Goal: Task Accomplishment & Management: Manage account settings

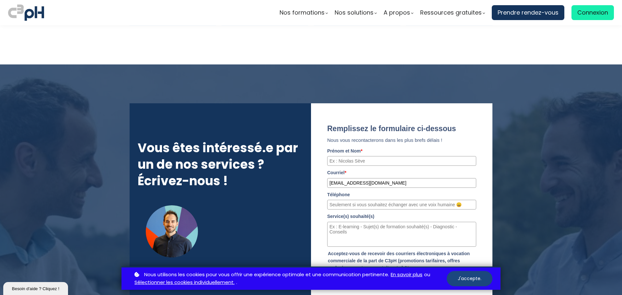
click at [468, 276] on button "J'accepte." at bounding box center [470, 278] width 46 height 15
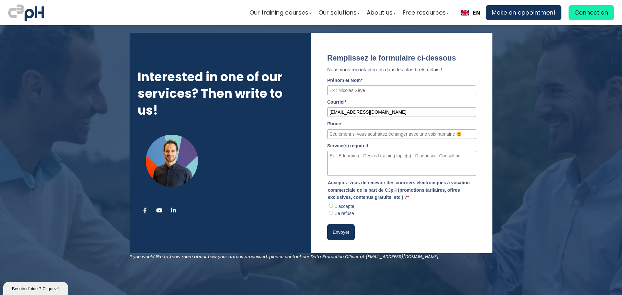
scroll to position [3064, 0]
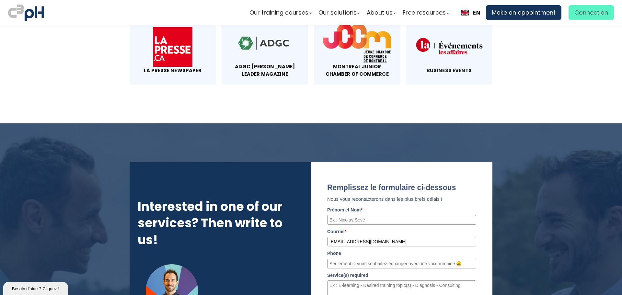
click at [591, 10] on span "Connection" at bounding box center [591, 13] width 34 height 10
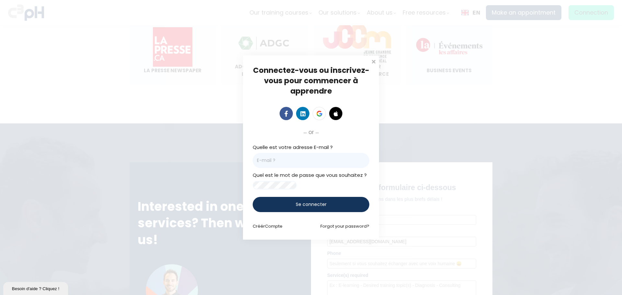
click at [316, 156] on input "email" at bounding box center [311, 160] width 117 height 15
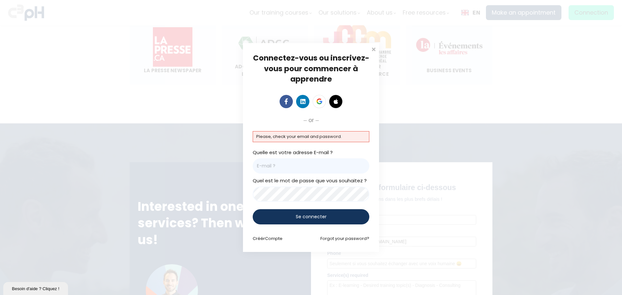
click at [316, 216] on span "Se connecter" at bounding box center [311, 216] width 31 height 7
click at [302, 161] on input "email" at bounding box center [311, 165] width 117 height 15
type input "marchands@picheinc.com"
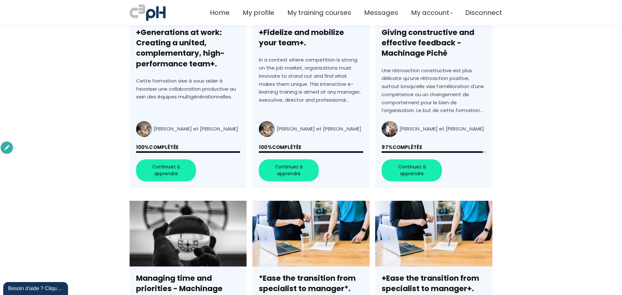
scroll to position [130, 0]
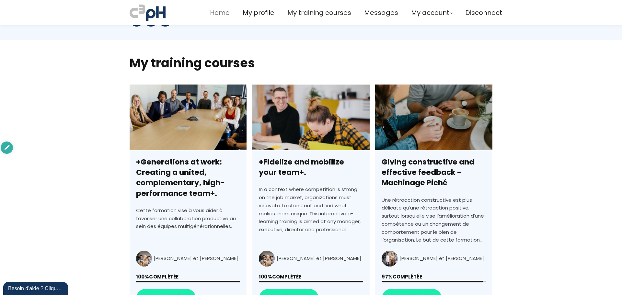
click at [220, 13] on span "Home" at bounding box center [220, 12] width 20 height 11
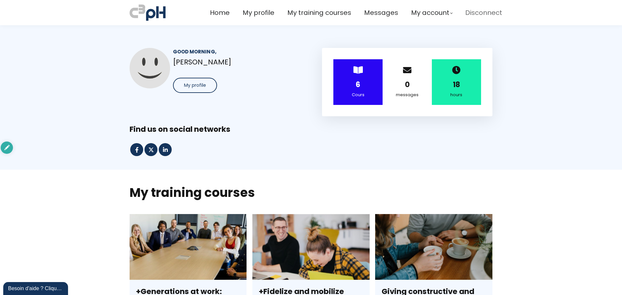
click at [481, 14] on span "Disconnect" at bounding box center [483, 12] width 37 height 11
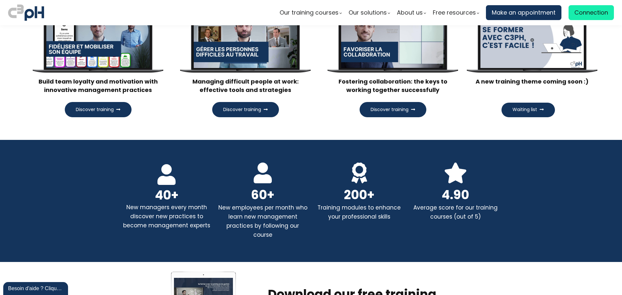
scroll to position [713, 0]
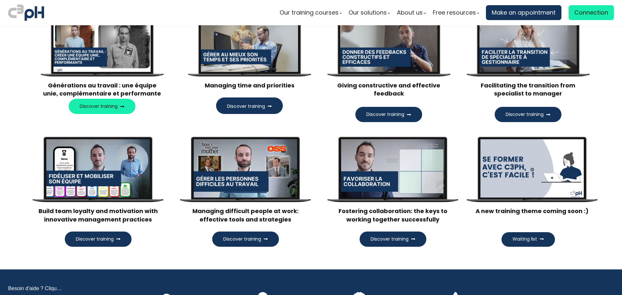
click at [368, 151] on div at bounding box center [393, 168] width 104 height 58
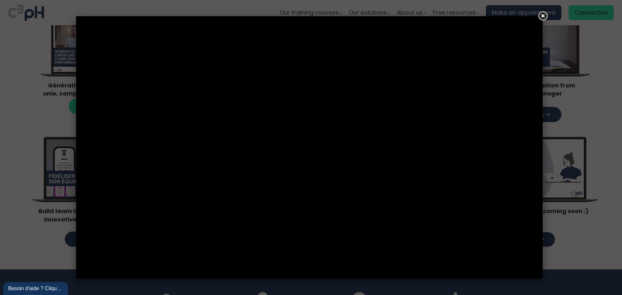
drag, startPoint x: 542, startPoint y: 16, endPoint x: 542, endPoint y: 19, distance: 3.6
click at [542, 16] on link at bounding box center [543, 16] width 12 height 12
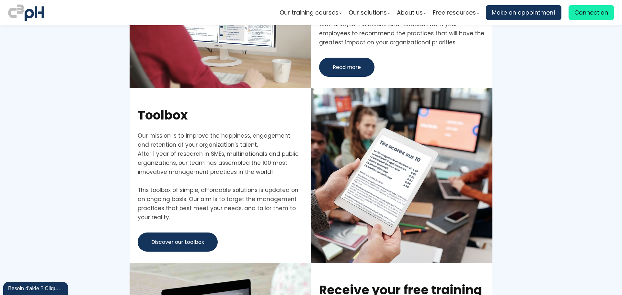
scroll to position [1976, 0]
